Goal: Information Seeking & Learning: Stay updated

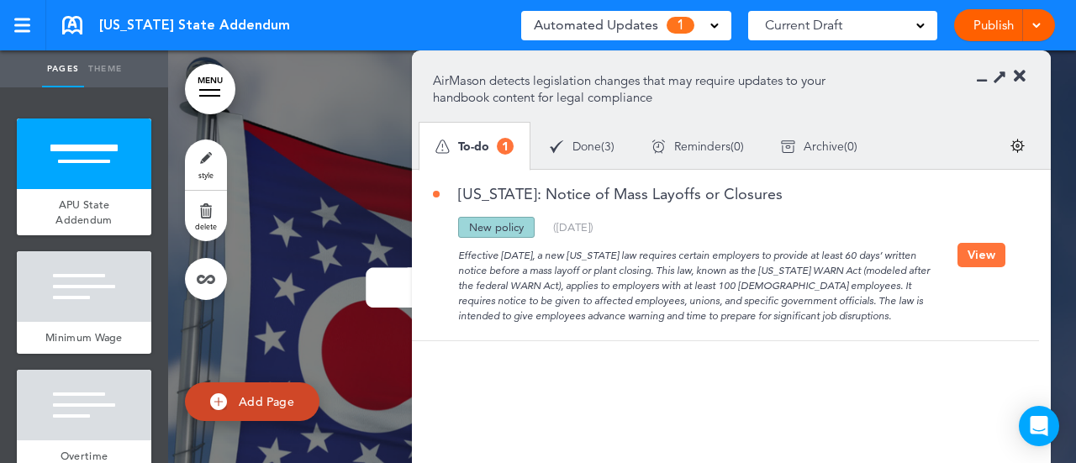
click at [583, 140] on span "Done" at bounding box center [587, 146] width 29 height 12
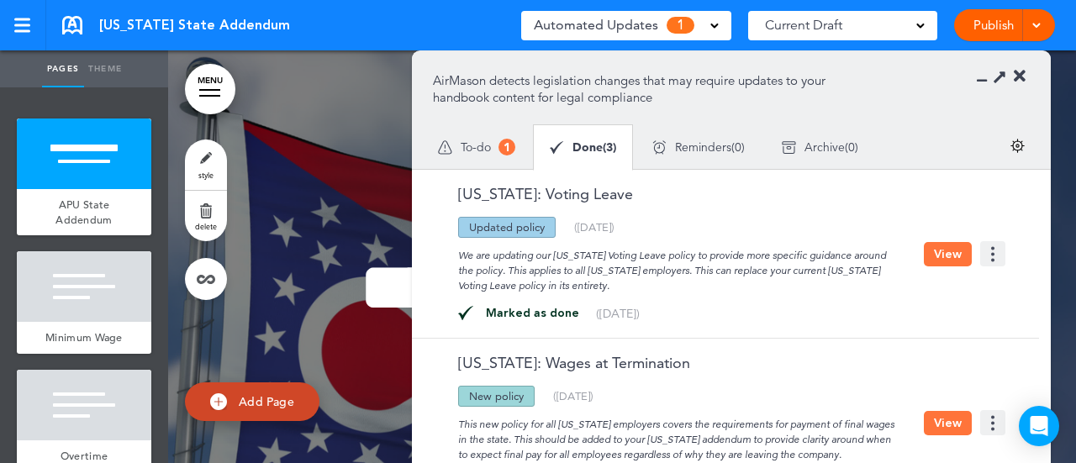
click at [1021, 69] on icon at bounding box center [1020, 76] width 12 height 17
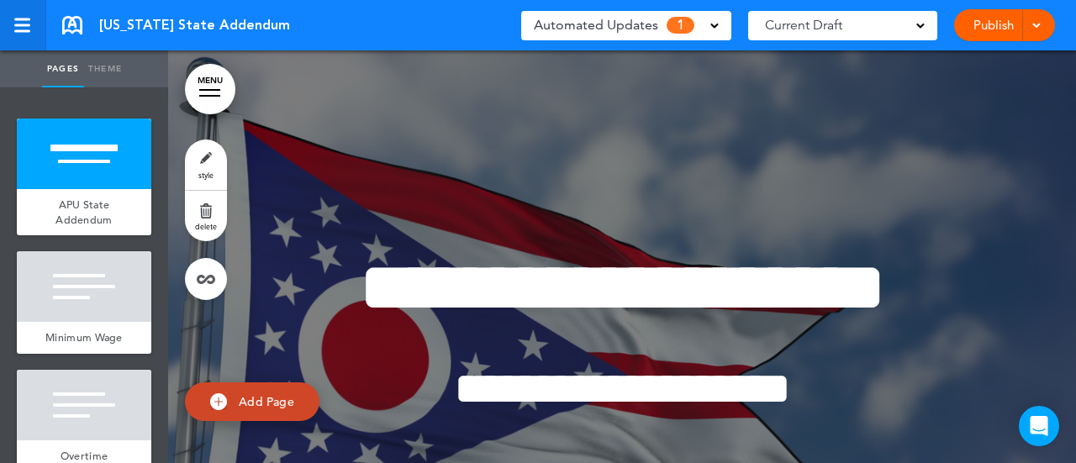
click at [14, 24] on div at bounding box center [22, 25] width 16 height 3
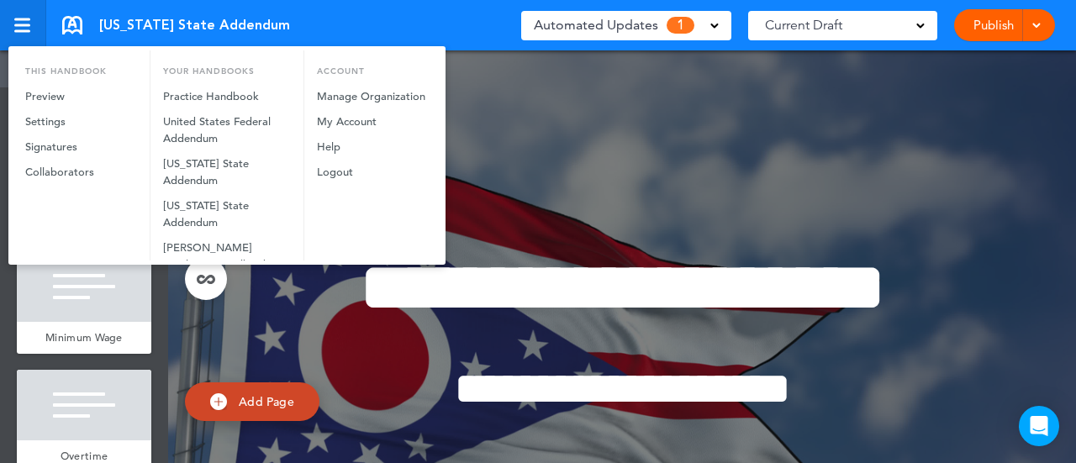
click at [13, 24] on div at bounding box center [538, 231] width 1076 height 463
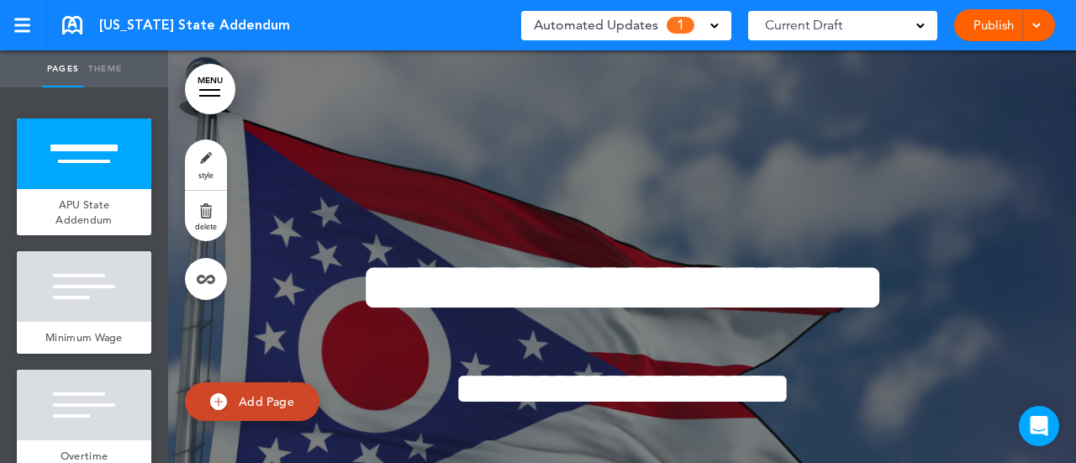
click at [215, 88] on link "MENU" at bounding box center [210, 89] width 50 height 50
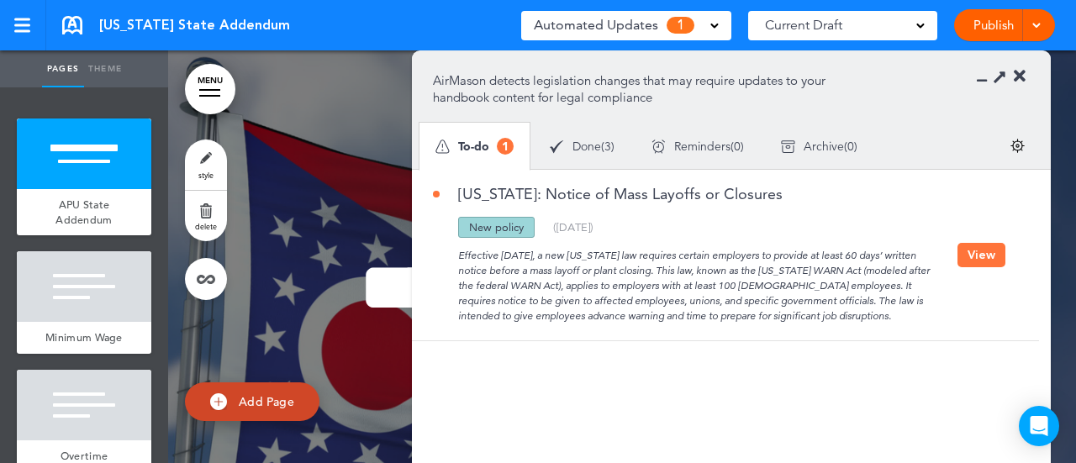
click at [921, 351] on section "[US_STATE]: Notice of Mass Layoffs or Closures Updated policy New policy Delete…" at bounding box center [725, 353] width 627 height 366
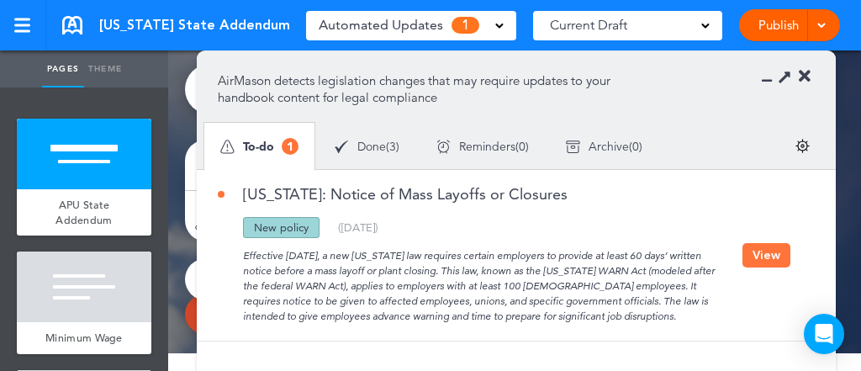
click at [764, 251] on button "View" at bounding box center [766, 255] width 48 height 24
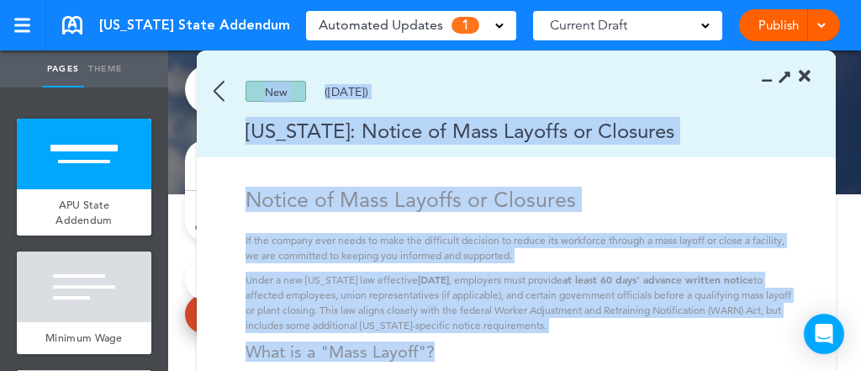
drag, startPoint x: 211, startPoint y: 89, endPoint x: 781, endPoint y: 340, distance: 623.0
click at [781, 340] on div "New ([DATE]) [US_STATE]: Notice of Mass Layoffs or Closures Notice of Mass Layo…" at bounding box center [516, 303] width 639 height 504
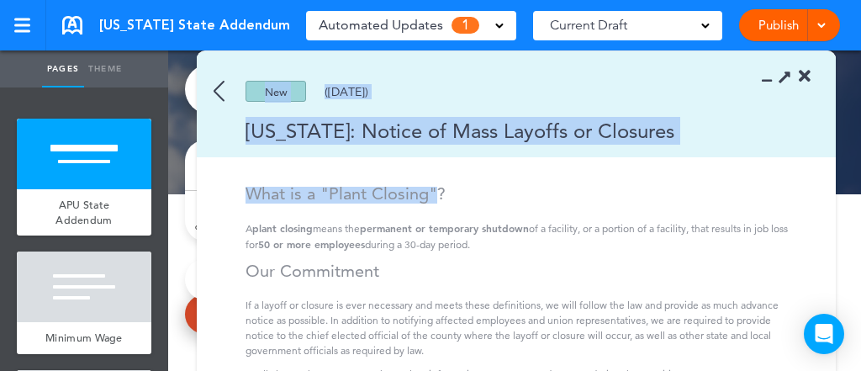
scroll to position [318, 0]
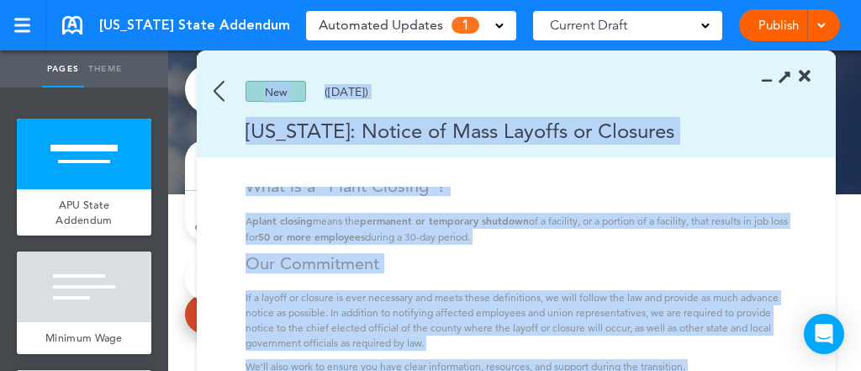
copy div "Lor (07/47/7035) Ipsu: Dolors am Cons Adipisc el Seddoeiu Tempor in Utla Etdolo…"
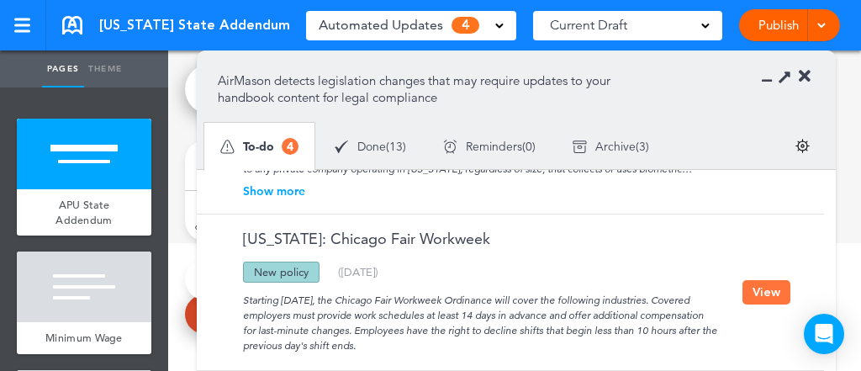
scroll to position [883, 0]
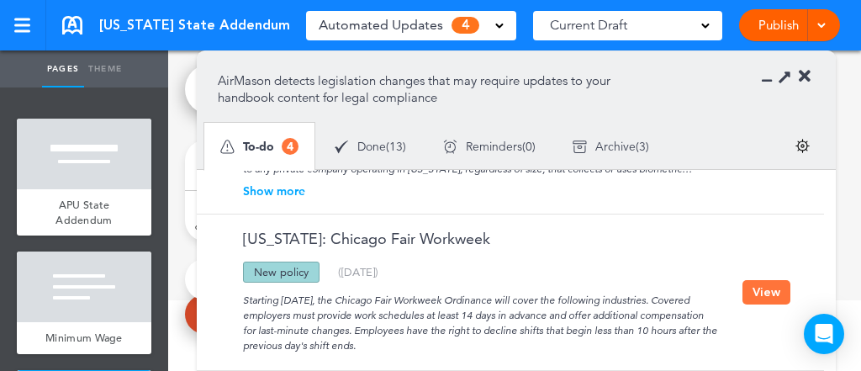
click at [282, 185] on div "Show more" at bounding box center [480, 191] width 525 height 12
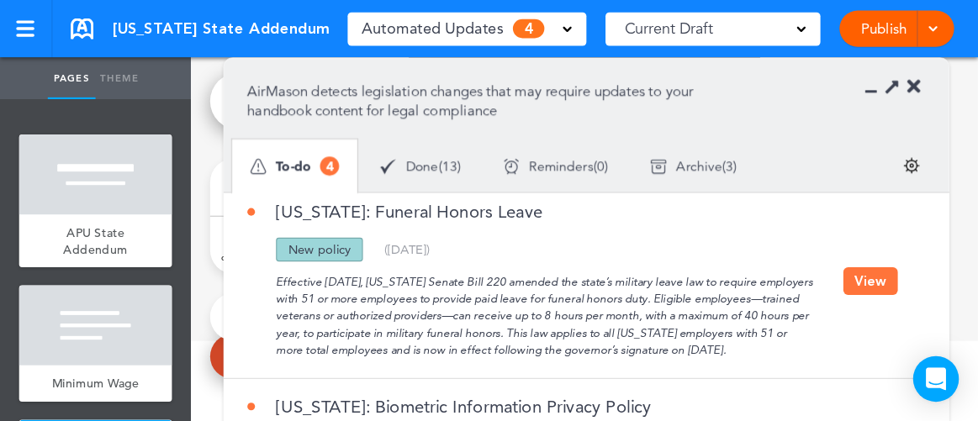
scroll to position [0, 0]
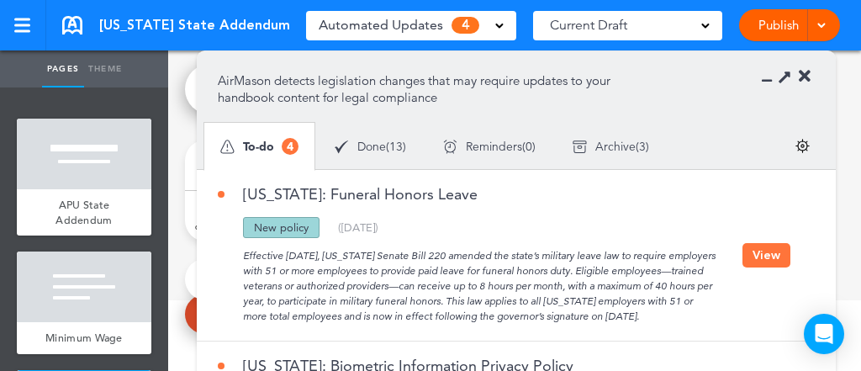
click at [676, 82] on section "AirMason detects legislation changes that may require updates to your handbook …" at bounding box center [516, 110] width 639 height 118
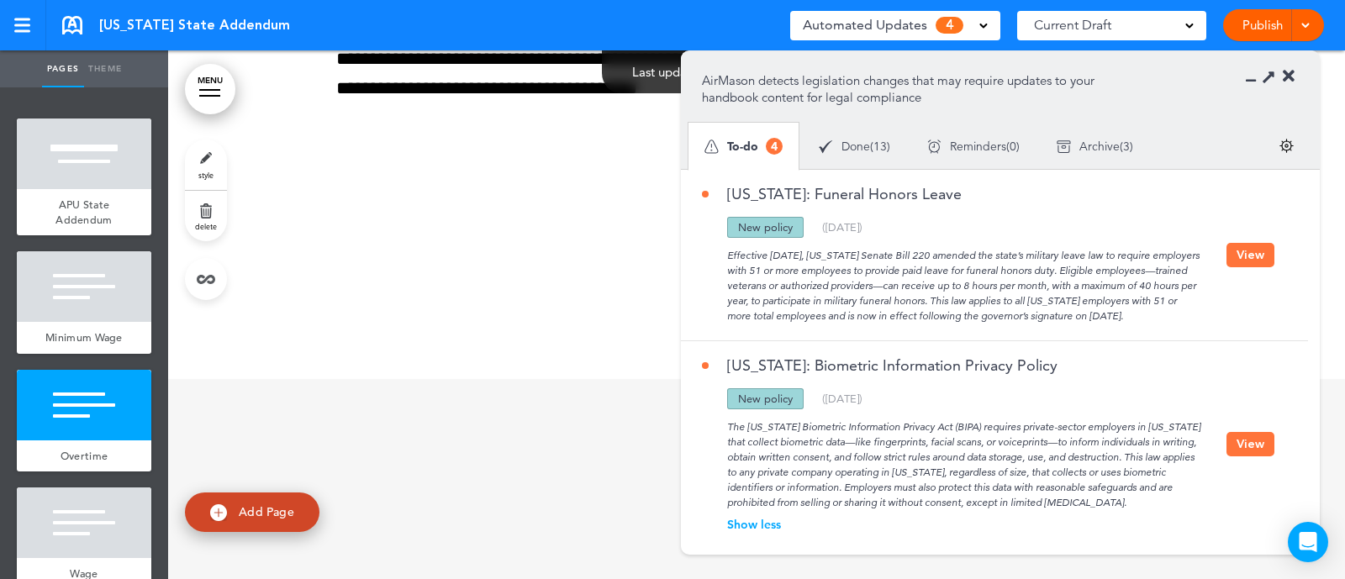
scroll to position [883, 0]
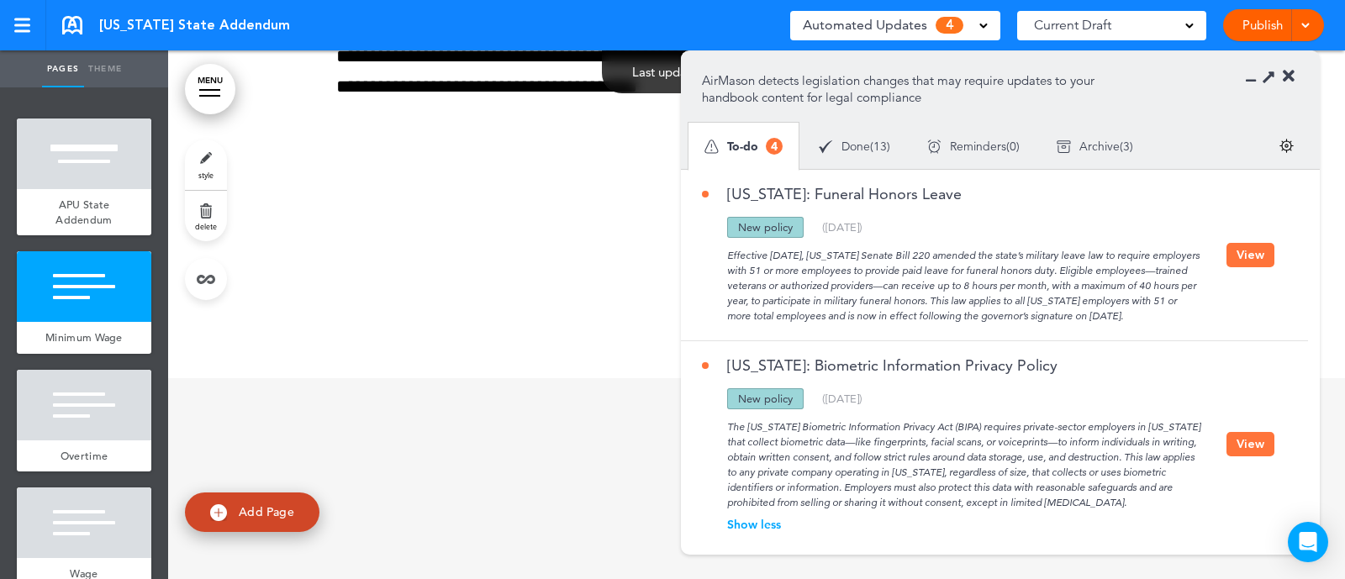
drag, startPoint x: 1309, startPoint y: 250, endPoint x: 1312, endPoint y: 448, distance: 198.4
click at [860, 370] on div "Illinois: Funeral Honors Leave Updated policy New policy Deleted policy ( 08/06…" at bounding box center [1000, 352] width 639 height 367
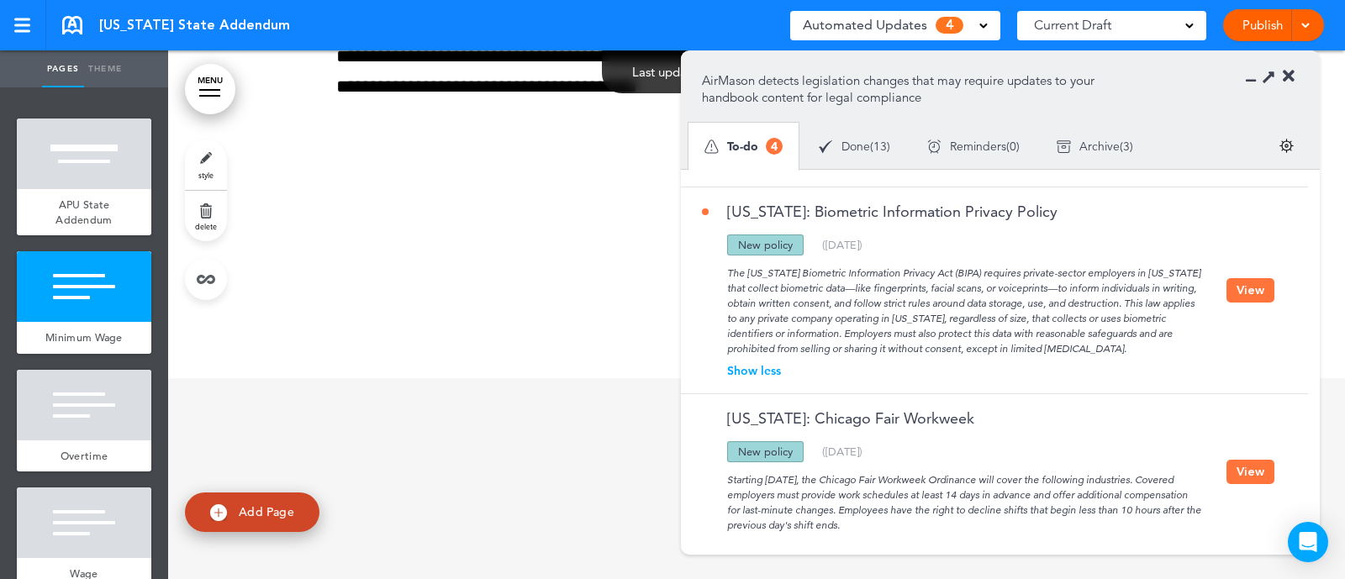
scroll to position [346, 0]
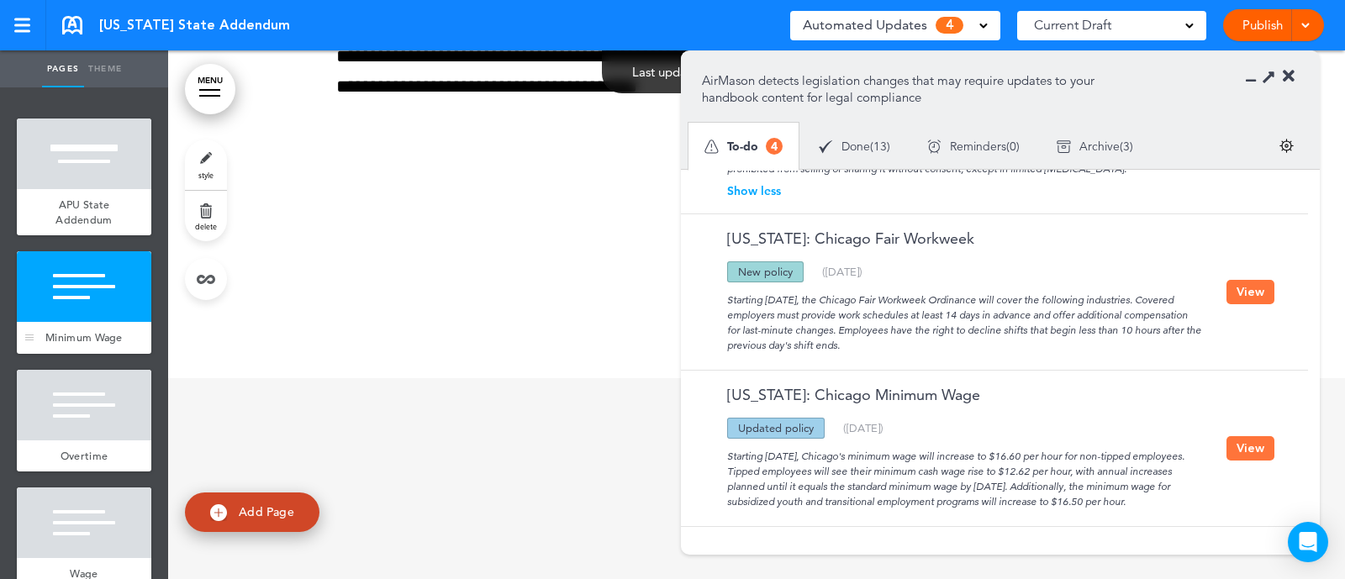
click at [76, 304] on div at bounding box center [84, 286] width 135 height 71
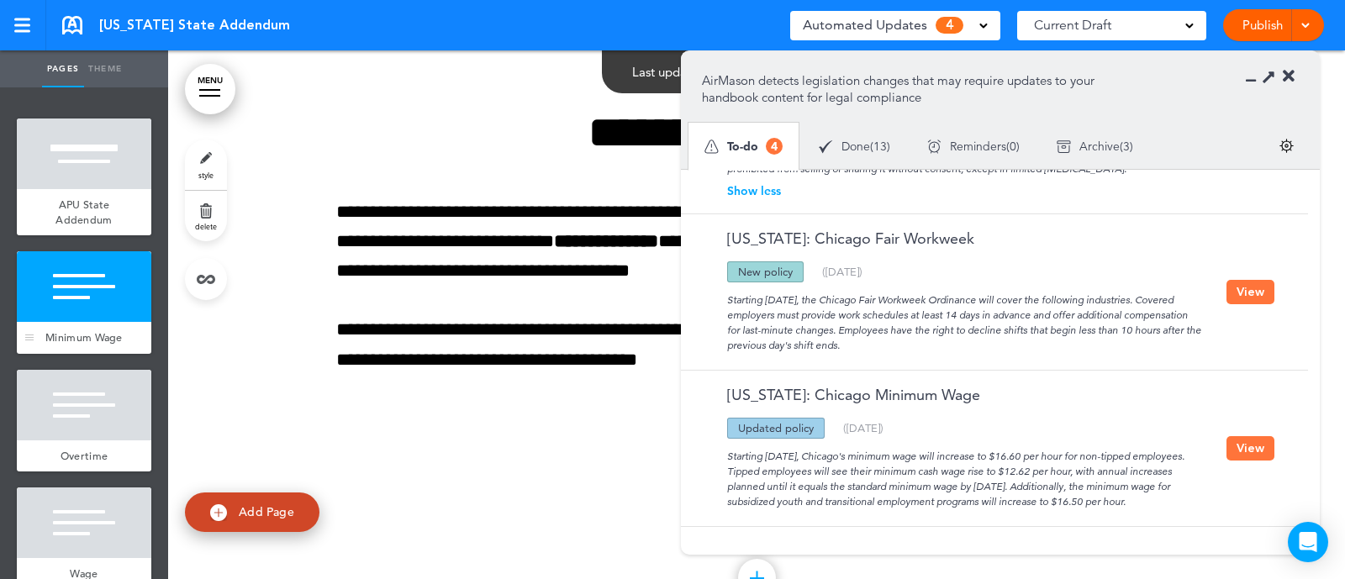
scroll to position [605, 0]
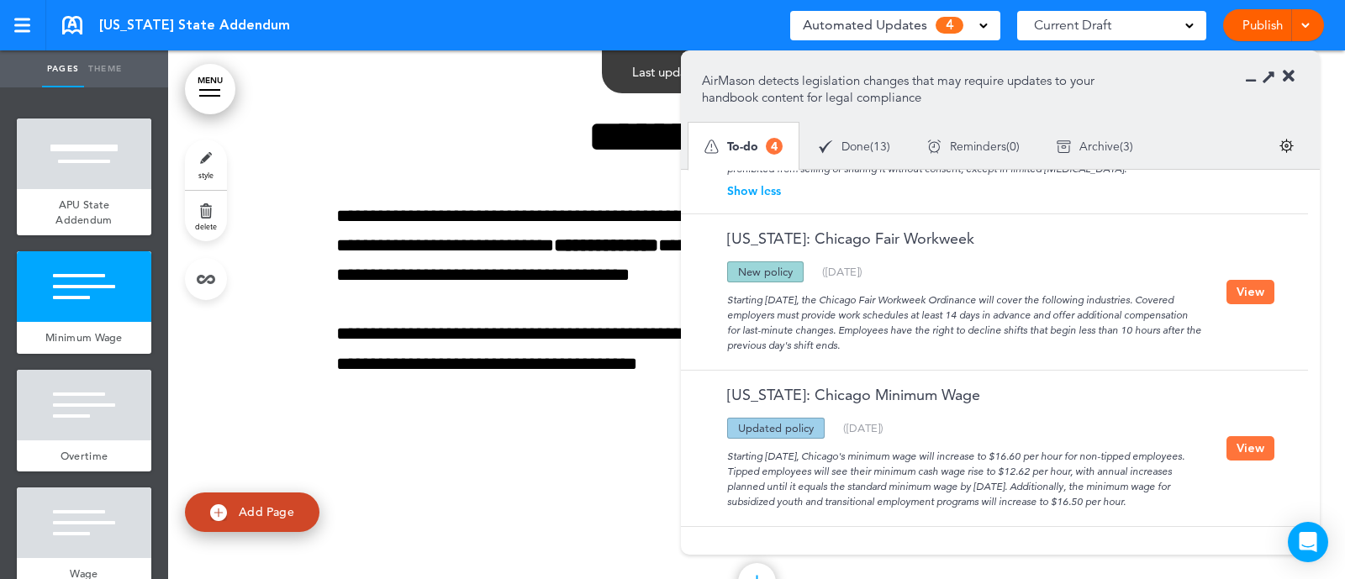
click at [860, 370] on button "View" at bounding box center [1251, 448] width 48 height 24
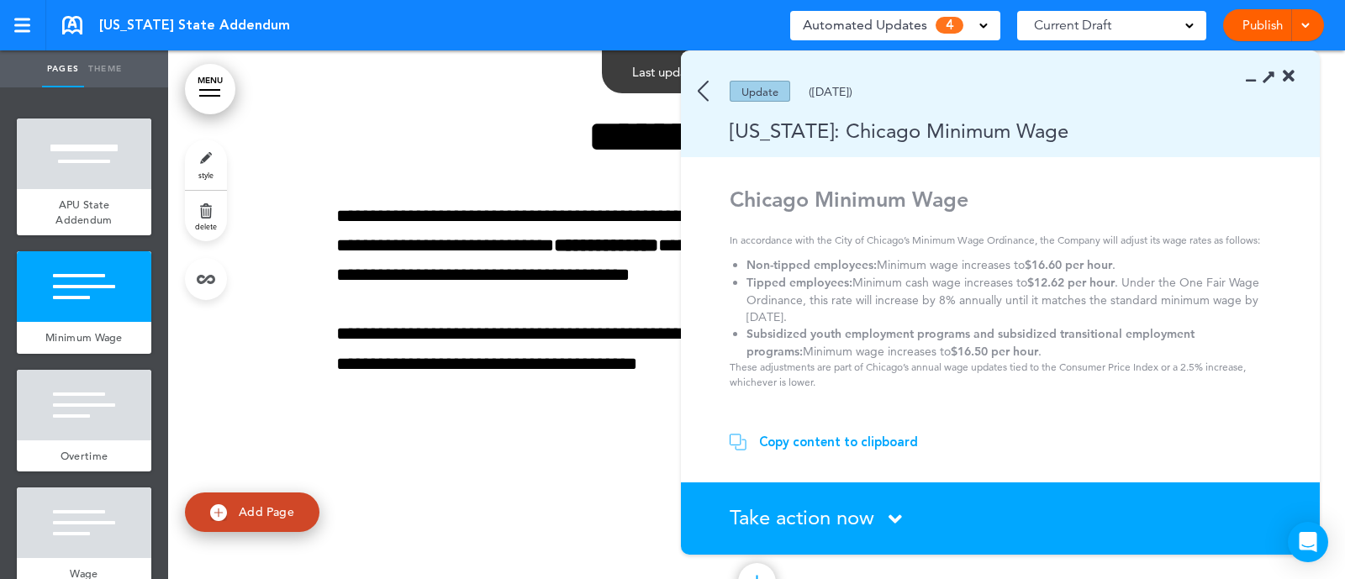
click at [430, 77] on div "**********" at bounding box center [756, 267] width 841 height 434
click at [433, 110] on div "**********" at bounding box center [756, 267] width 841 height 434
click at [473, 370] on div "**********" at bounding box center [756, 267] width 841 height 434
click at [860, 79] on icon at bounding box center [1256, 76] width 0 height 17
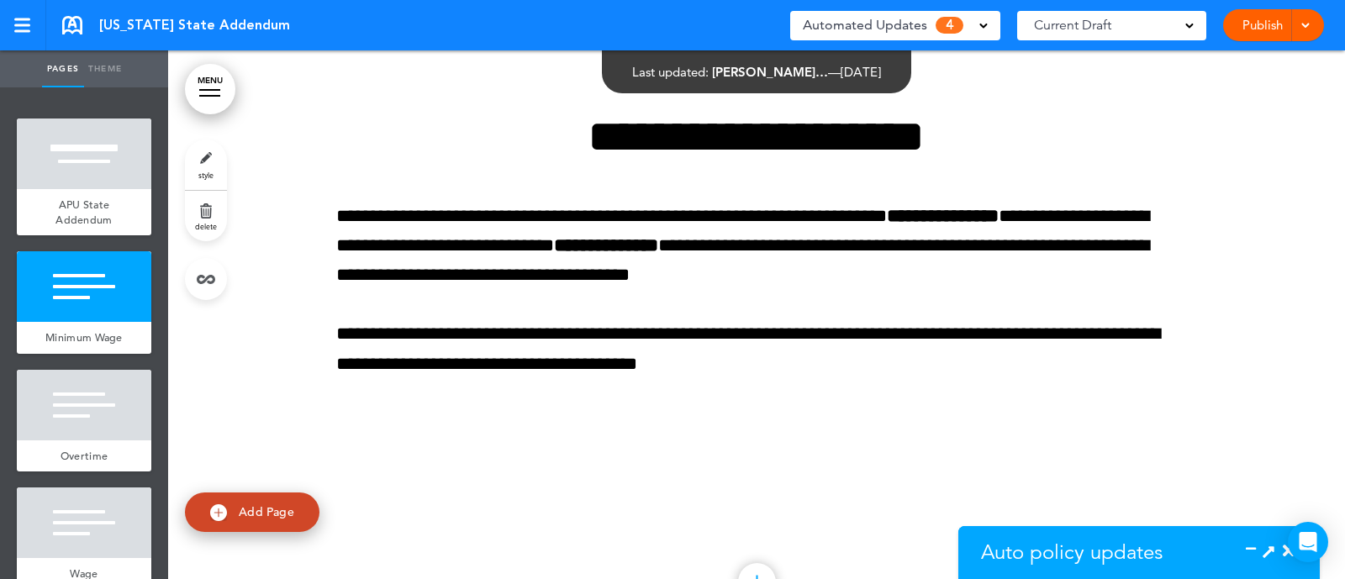
scroll to position [619, 0]
click at [860, 370] on icon at bounding box center [1269, 551] width 18 height 18
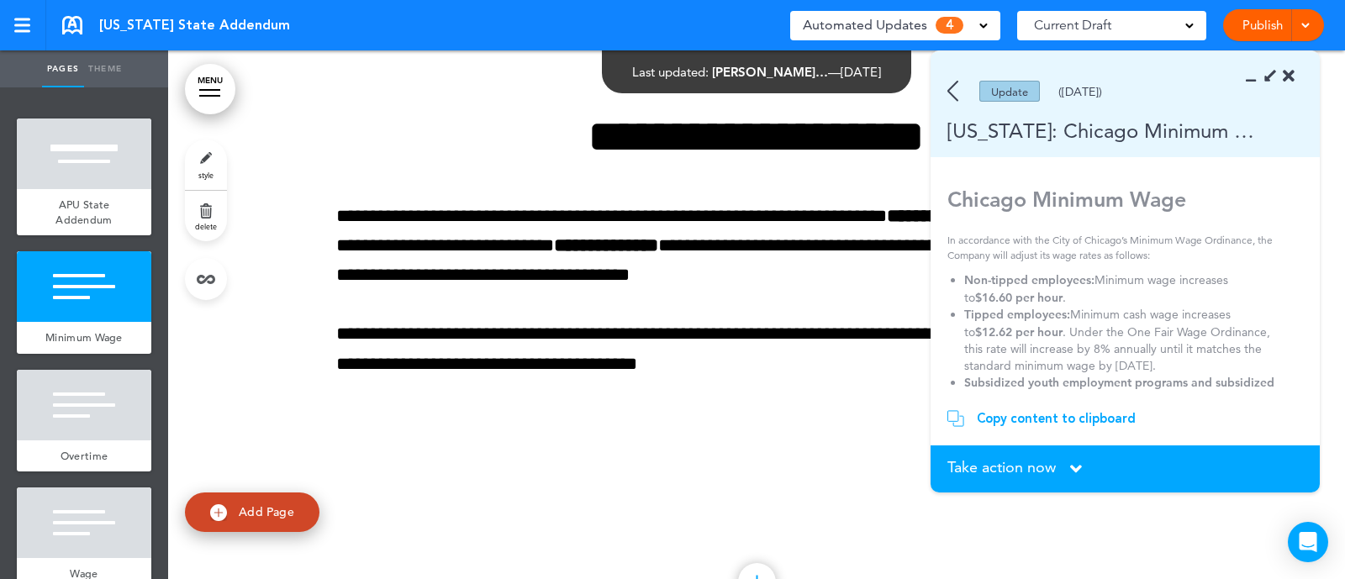
scroll to position [573, 0]
click at [860, 78] on icon at bounding box center [1256, 76] width 0 height 17
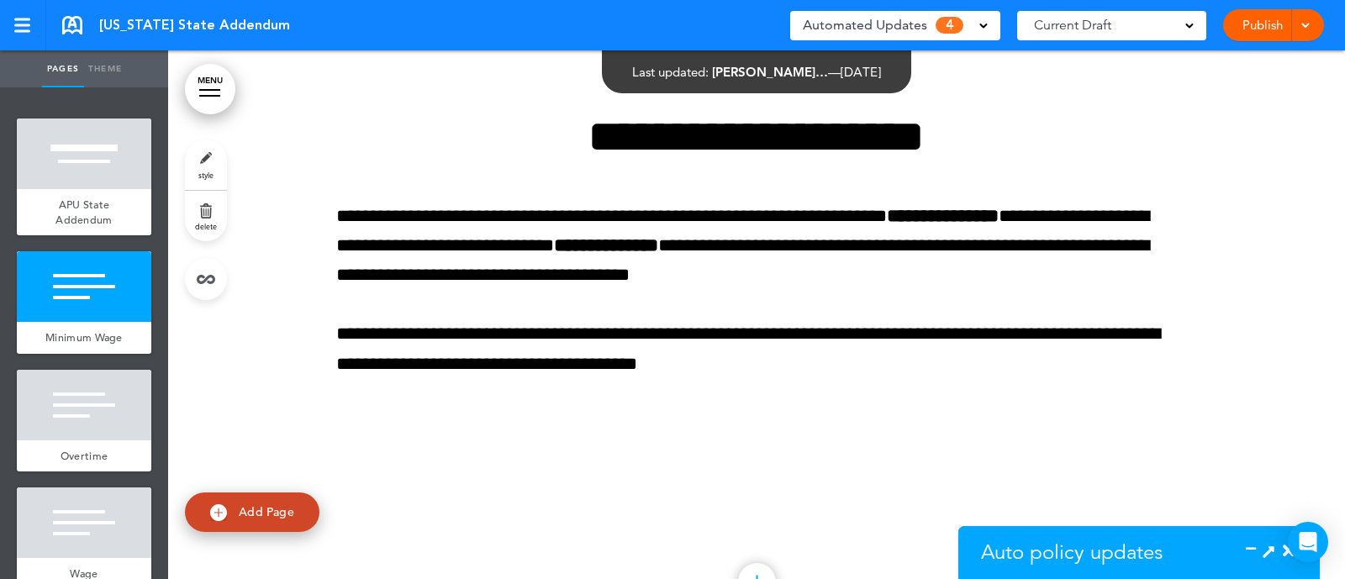
scroll to position [604, 0]
click at [860, 370] on icon at bounding box center [1269, 551] width 18 height 18
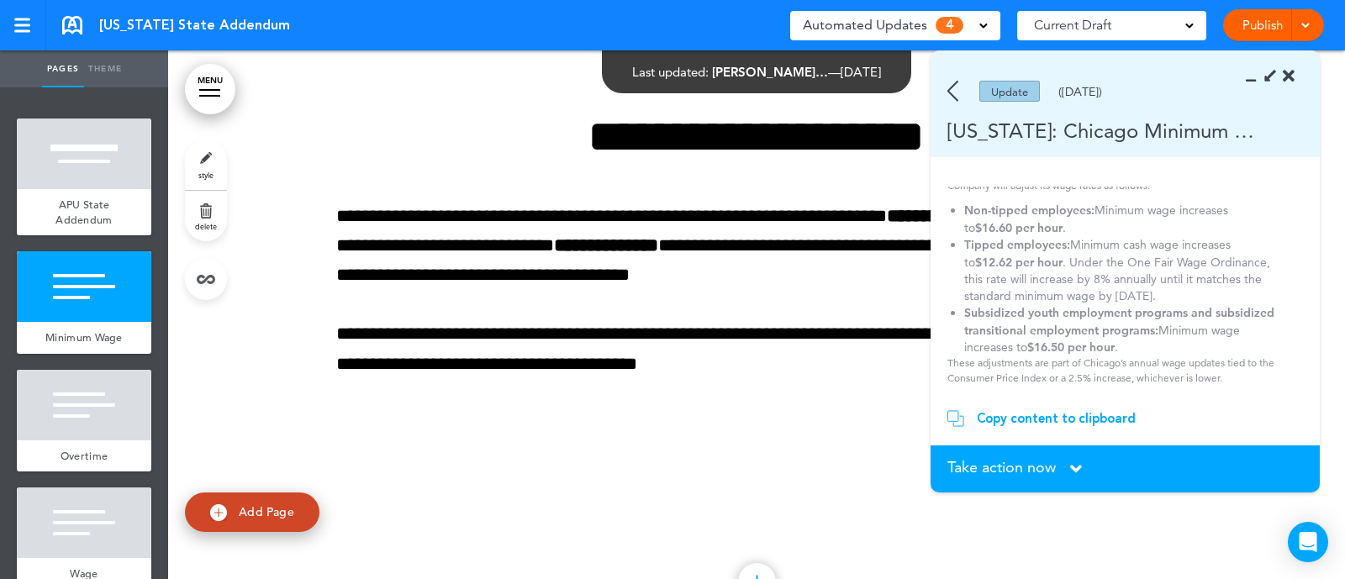
scroll to position [0, 0]
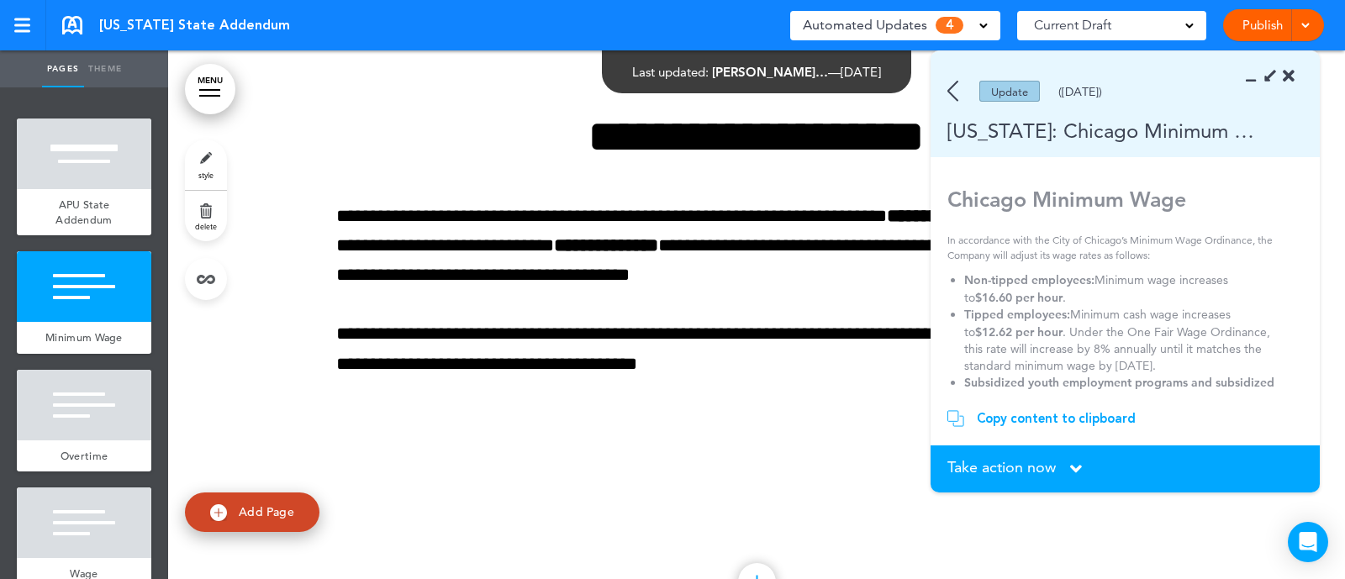
click at [860, 71] on icon at bounding box center [1289, 76] width 12 height 17
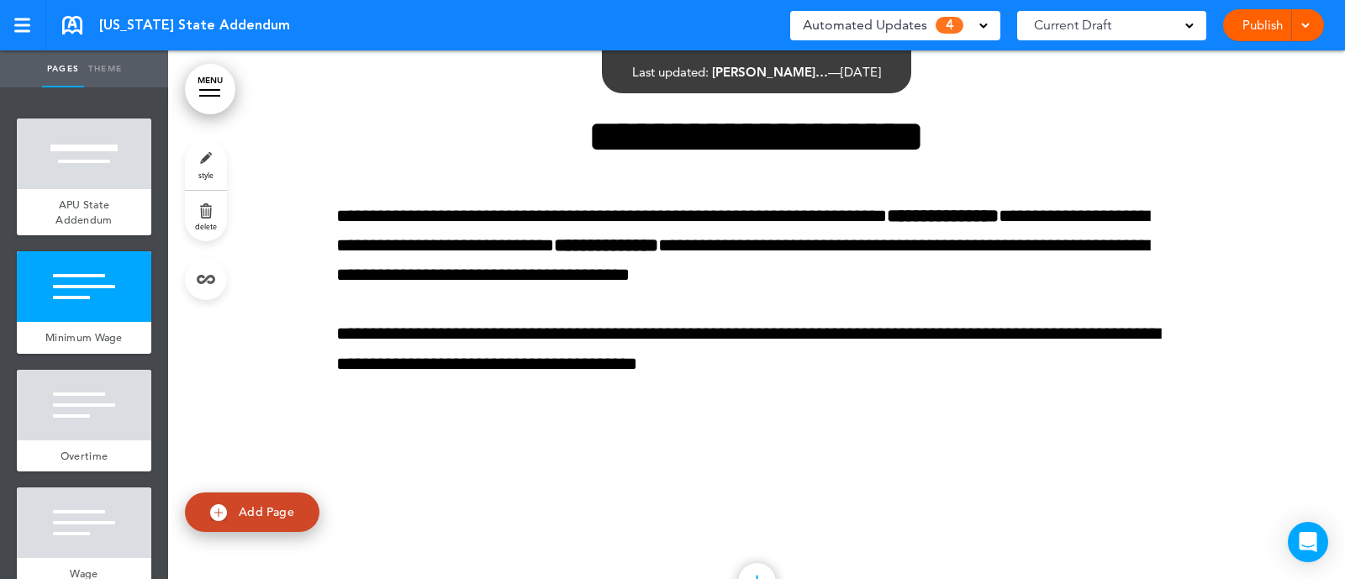
click at [860, 26] on span at bounding box center [983, 24] width 8 height 8
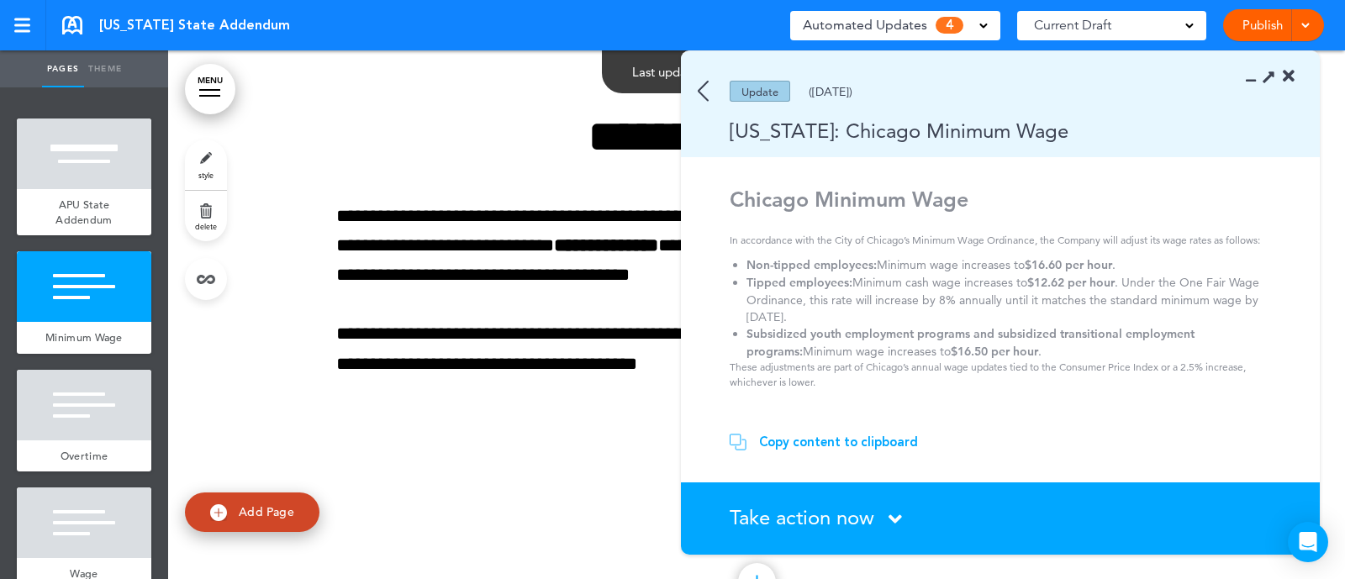
click at [694, 82] on div "Update (06/14/2025)" at bounding box center [976, 91] width 590 height 21
click at [704, 92] on img at bounding box center [703, 91] width 11 height 21
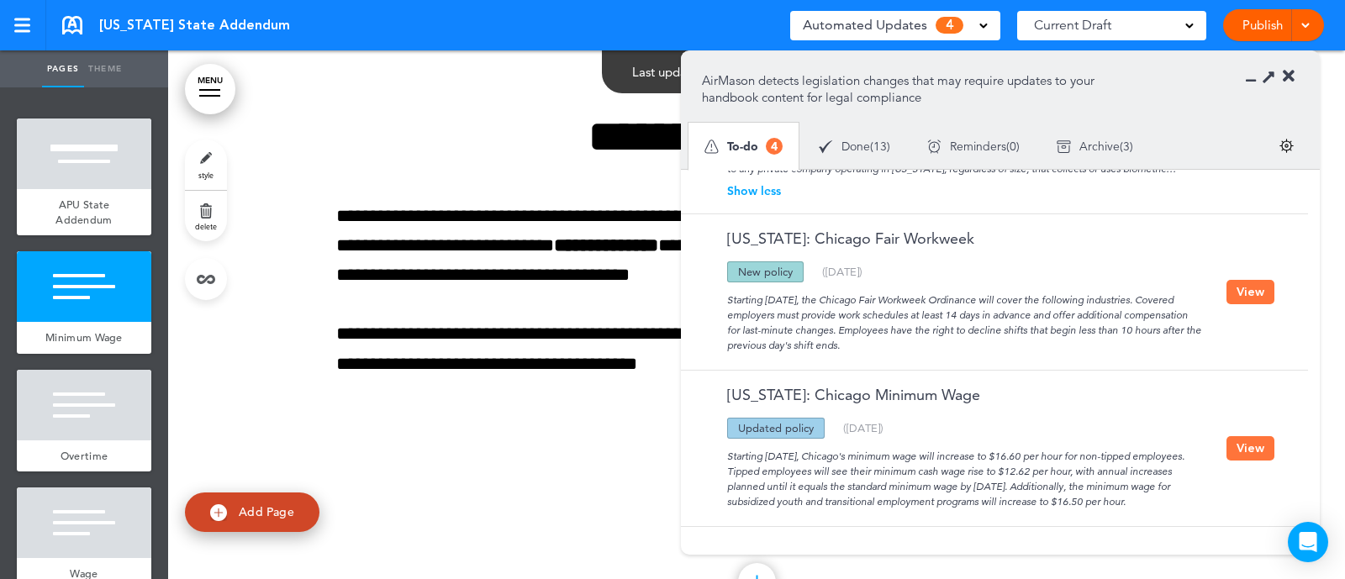
drag, startPoint x: 690, startPoint y: 184, endPoint x: 1227, endPoint y: 549, distance: 648.7
click at [860, 370] on div "AirMason detects legislation changes that may require updates to your handbook …" at bounding box center [1000, 303] width 639 height 504
copy section "Illinois: Funeral Honors Leave Updated policy New policy Deleted policy ( 08/06…"
click at [860, 280] on button "View" at bounding box center [1251, 292] width 48 height 24
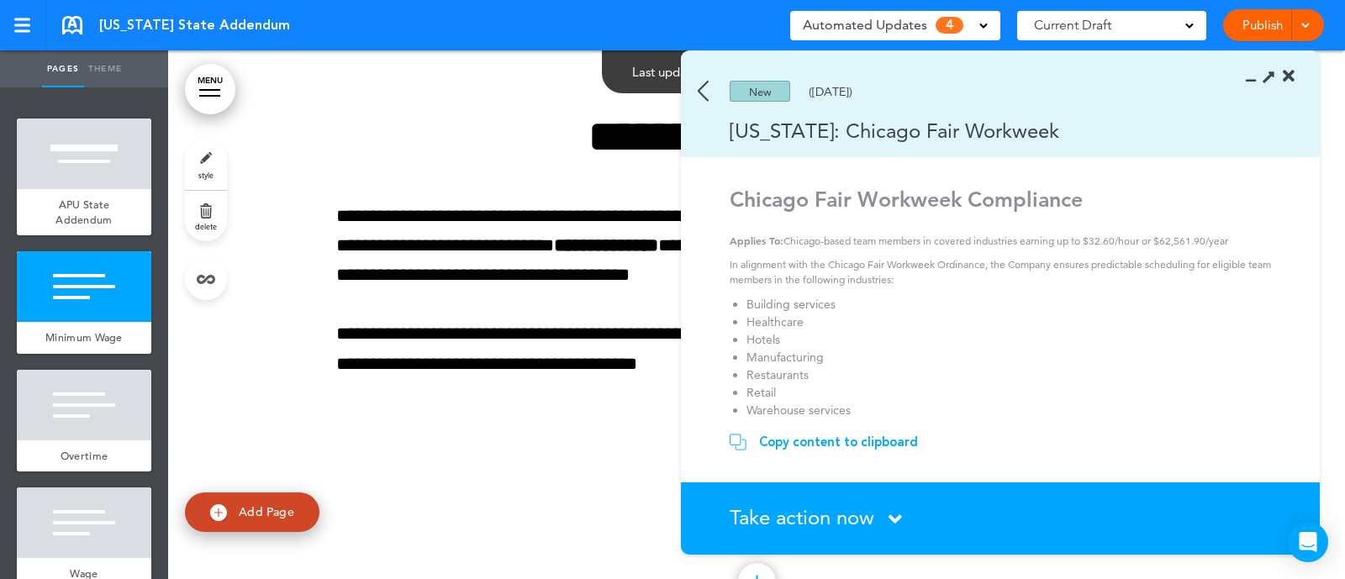
click at [823, 370] on div "Copy content to clipboard" at bounding box center [838, 442] width 159 height 17
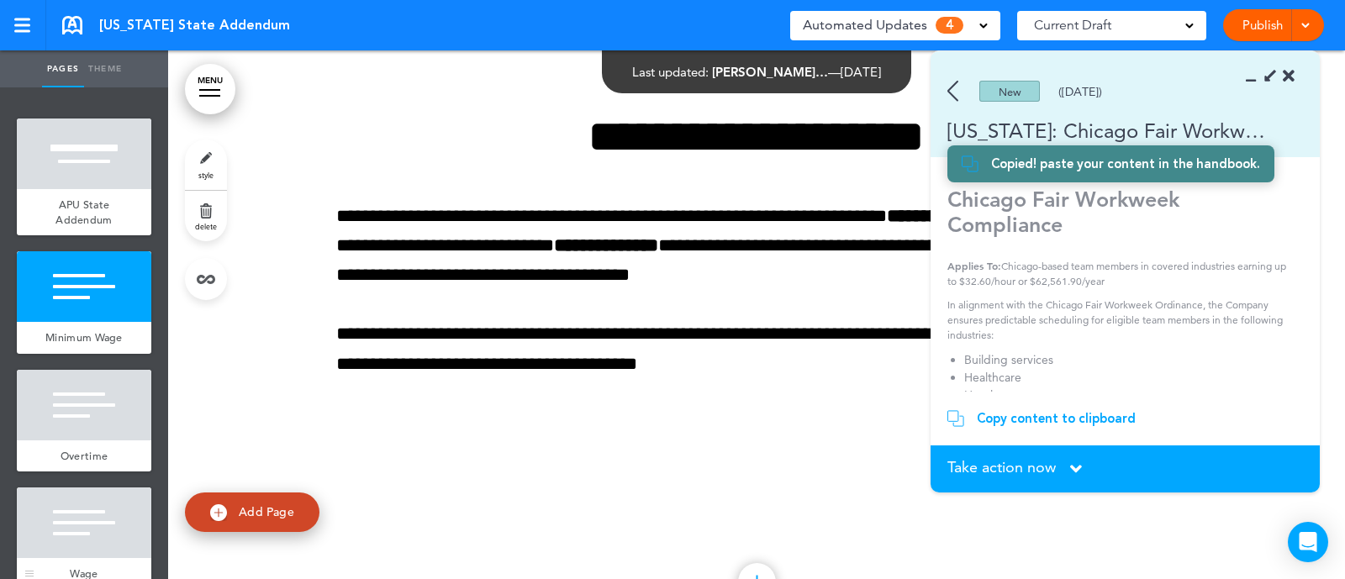
scroll to position [407, 0]
click at [860, 90] on img at bounding box center [952, 91] width 11 height 21
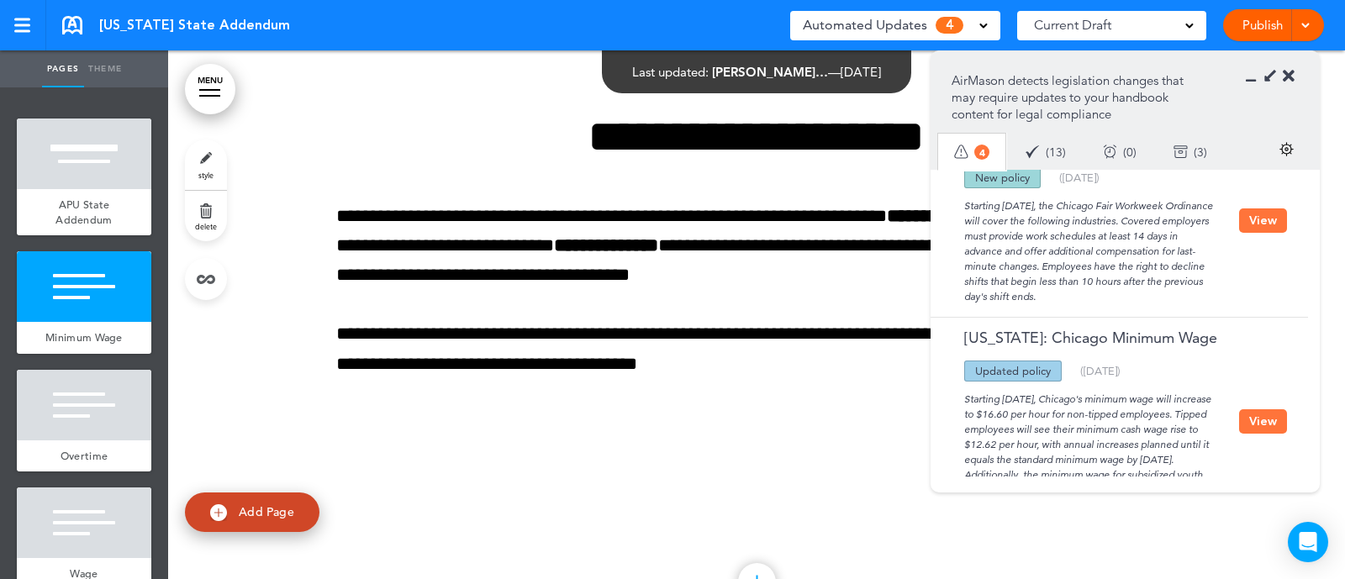
scroll to position [512, 0]
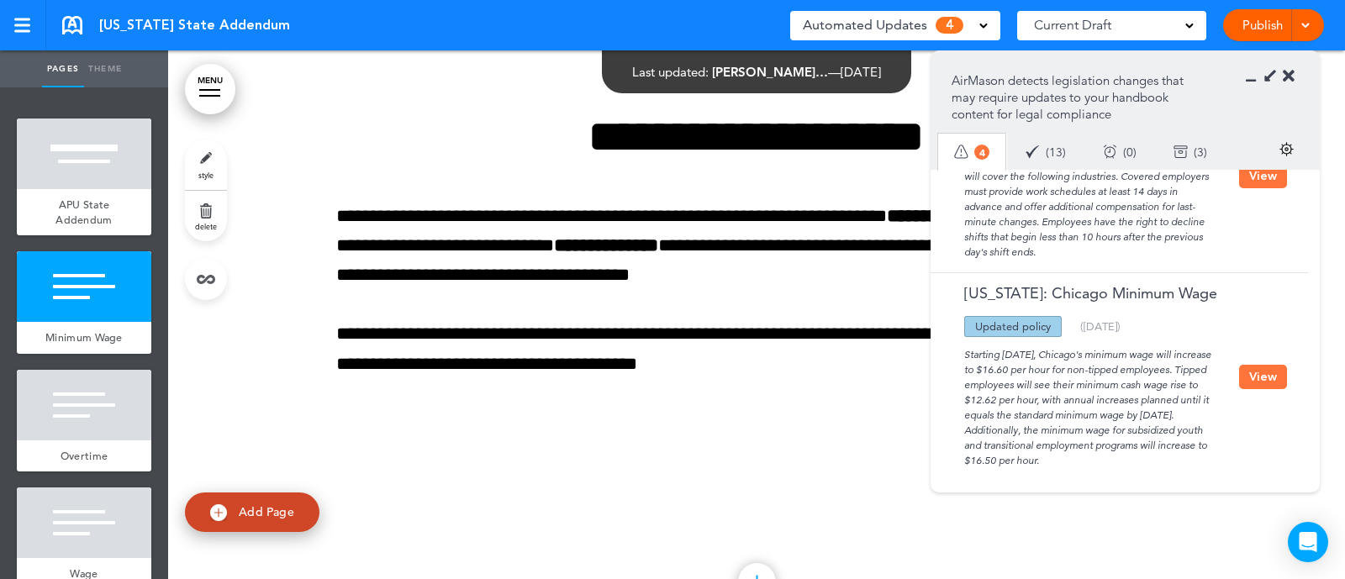
click at [860, 370] on button "View" at bounding box center [1263, 377] width 48 height 24
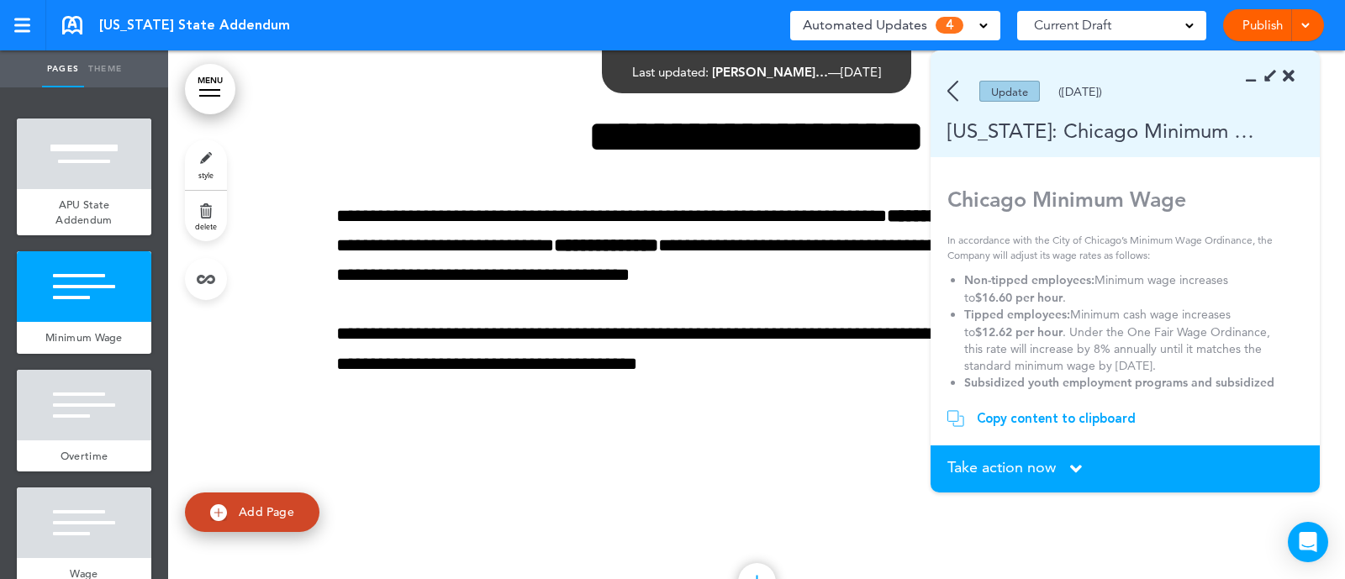
click at [860, 370] on div "Copy content to clipboard" at bounding box center [1056, 418] width 159 height 17
